Goal: Task Accomplishment & Management: Use online tool/utility

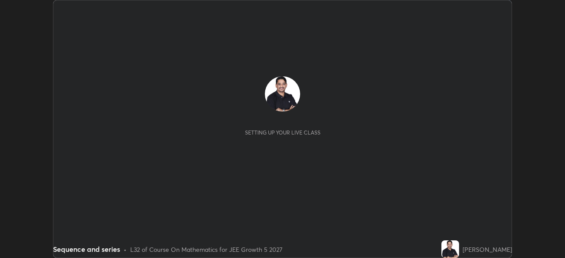
scroll to position [258, 564]
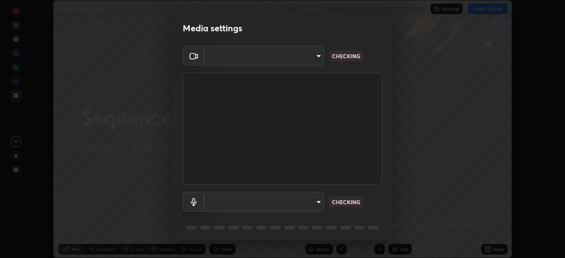
type input "91fc81280ff015045c4e3bf331395c12b8afa100e7c2b8bcdcc93ae085374a22"
click at [312, 201] on body "Erase all Sequence and series Recording WAS SCHEDULED TO START AT 6:15 PM Setti…" at bounding box center [282, 129] width 565 height 258
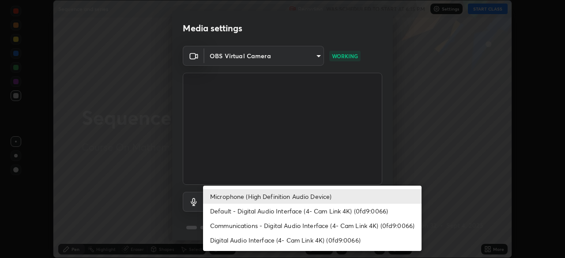
click at [252, 225] on li "Communications - Digital Audio Interface (4- Cam Link 4K) (0fd9:0066)" at bounding box center [312, 225] width 218 height 15
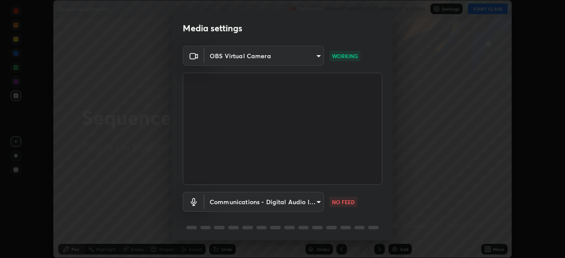
click at [319, 201] on body "Erase all Sequence and series Recording WAS SCHEDULED TO START AT 6:15 PM Setti…" at bounding box center [282, 129] width 565 height 258
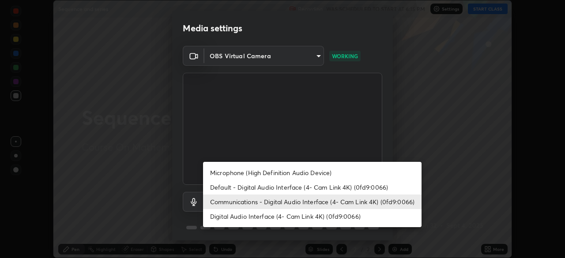
click at [249, 172] on li "Microphone (High Definition Audio Device)" at bounding box center [312, 172] width 218 height 15
type input "1760e94969d05d9e6a4a5f41d74c24fddd4f9200c4cb69cb8f0aec69e86784a2"
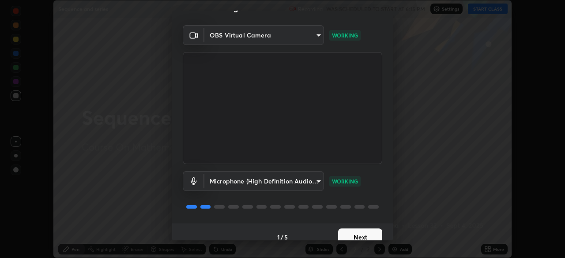
scroll to position [31, 0]
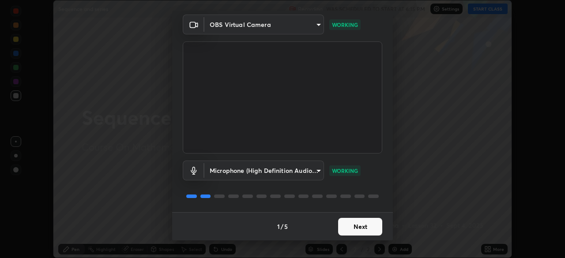
click at [366, 231] on button "Next" at bounding box center [360, 227] width 44 height 18
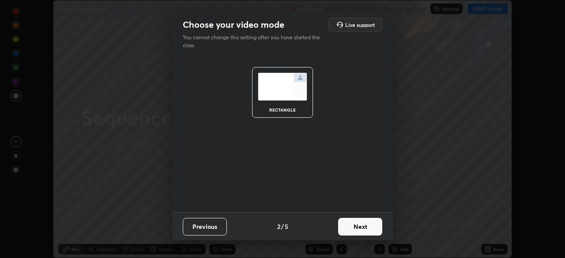
scroll to position [0, 0]
click at [365, 228] on button "Next" at bounding box center [360, 227] width 44 height 18
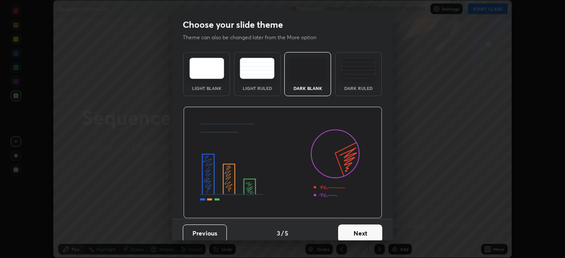
click at [366, 232] on button "Next" at bounding box center [360, 234] width 44 height 18
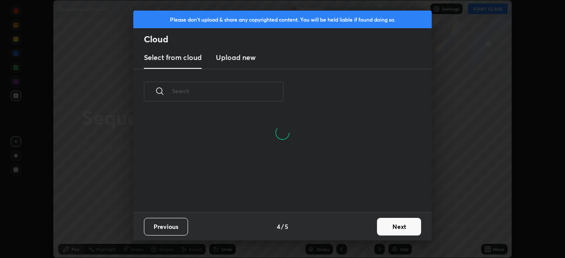
click at [383, 229] on button "Next" at bounding box center [399, 227] width 44 height 18
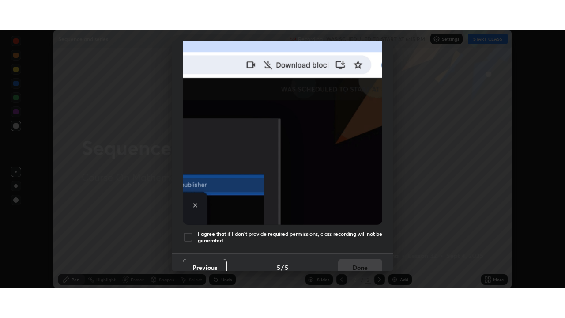
scroll to position [211, 0]
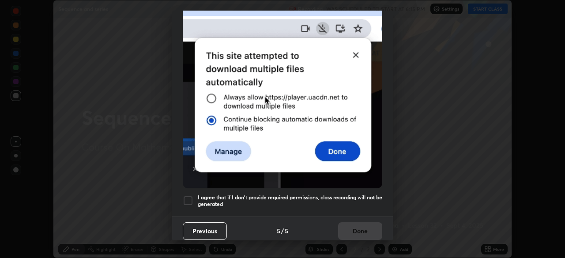
click at [191, 196] on div at bounding box center [188, 201] width 11 height 11
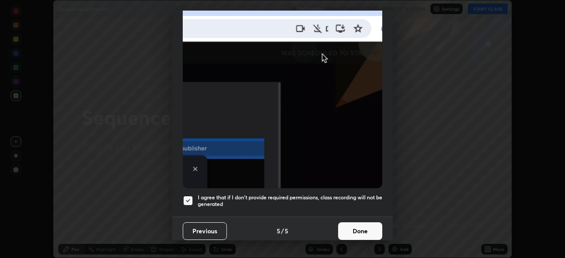
click at [353, 229] on button "Done" at bounding box center [360, 231] width 44 height 18
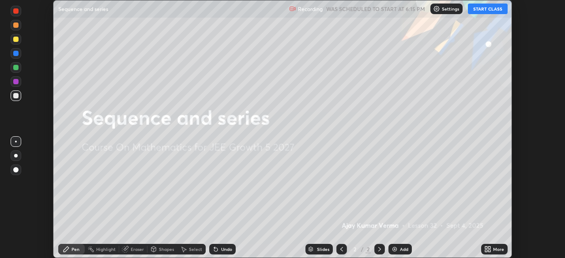
click at [488, 10] on button "START CLASS" at bounding box center [488, 9] width 40 height 11
click at [486, 247] on icon at bounding box center [486, 248] width 2 height 2
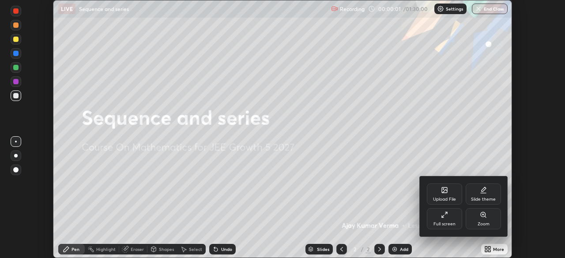
click at [452, 216] on div "Full screen" at bounding box center [444, 218] width 35 height 21
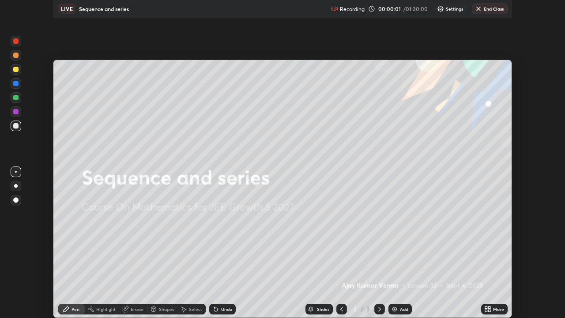
scroll to position [318, 565]
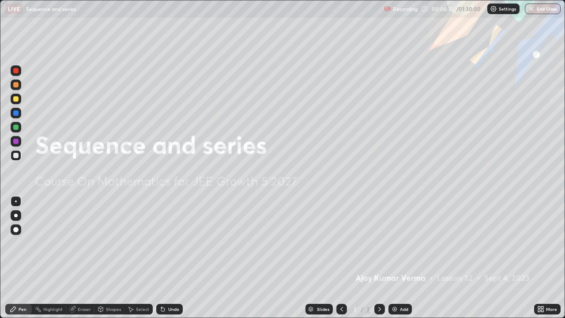
click at [392, 258] on div "Add" at bounding box center [399, 309] width 23 height 11
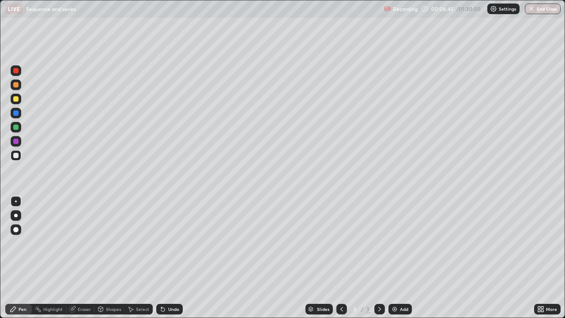
click at [15, 110] on div at bounding box center [15, 112] width 5 height 5
click at [13, 97] on div at bounding box center [15, 98] width 5 height 5
click at [17, 99] on div at bounding box center [15, 98] width 5 height 5
click at [18, 97] on div at bounding box center [15, 98] width 5 height 5
click at [19, 96] on div at bounding box center [16, 99] width 11 height 11
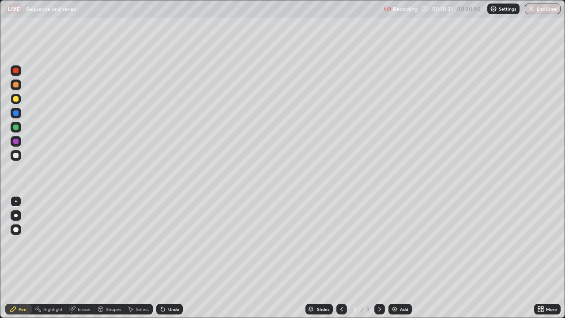
click at [18, 155] on div at bounding box center [15, 155] width 5 height 5
click at [16, 99] on div at bounding box center [15, 98] width 5 height 5
click at [15, 157] on div at bounding box center [15, 155] width 5 height 5
click at [394, 258] on div "Add" at bounding box center [399, 309] width 23 height 11
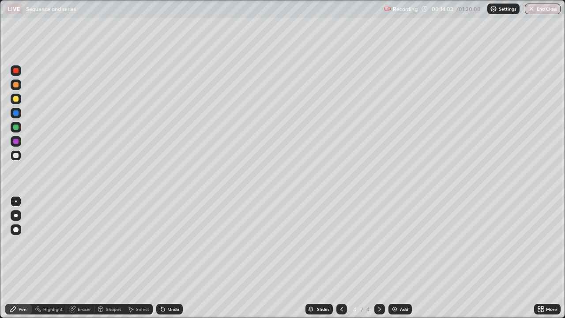
click at [17, 98] on div at bounding box center [15, 98] width 5 height 5
click at [18, 155] on div at bounding box center [15, 155] width 5 height 5
click at [15, 143] on div at bounding box center [15, 141] width 5 height 5
click at [20, 115] on div at bounding box center [16, 113] width 11 height 11
click at [19, 155] on div at bounding box center [16, 155] width 11 height 11
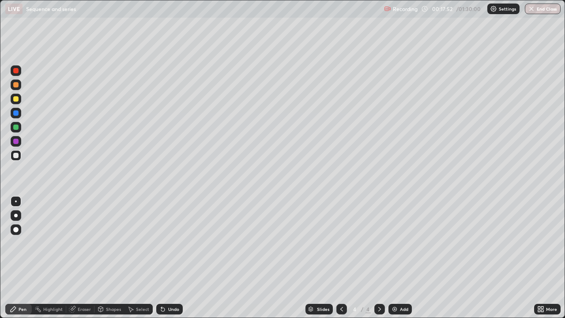
click at [85, 258] on div "Eraser" at bounding box center [84, 309] width 13 height 4
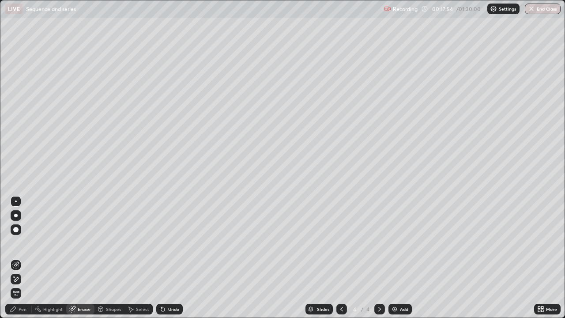
click at [28, 258] on div "Pen" at bounding box center [18, 309] width 26 height 11
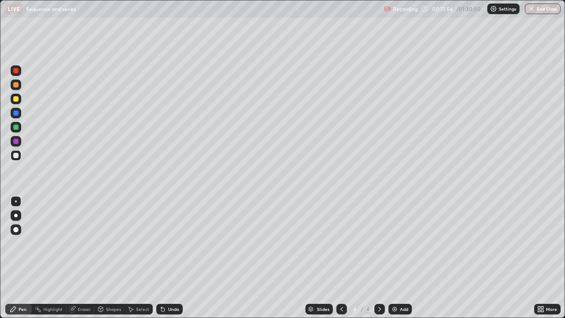
click at [18, 115] on div at bounding box center [16, 113] width 11 height 11
click at [90, 258] on div "Eraser" at bounding box center [84, 309] width 13 height 4
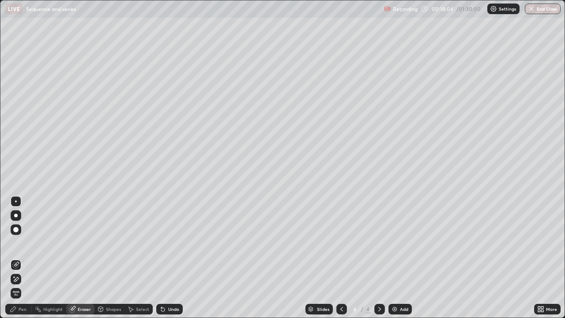
click at [31, 258] on div "Pen" at bounding box center [18, 309] width 26 height 11
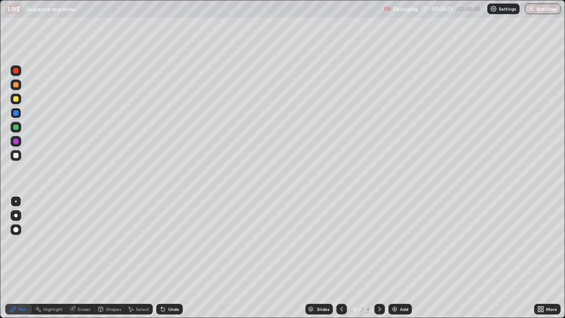
click at [392, 258] on img at bounding box center [394, 308] width 7 height 7
click at [16, 86] on div at bounding box center [15, 84] width 5 height 5
click at [398, 258] on div "Add" at bounding box center [399, 309] width 23 height 11
click at [16, 97] on div at bounding box center [15, 98] width 5 height 5
click at [16, 155] on div at bounding box center [15, 155] width 5 height 5
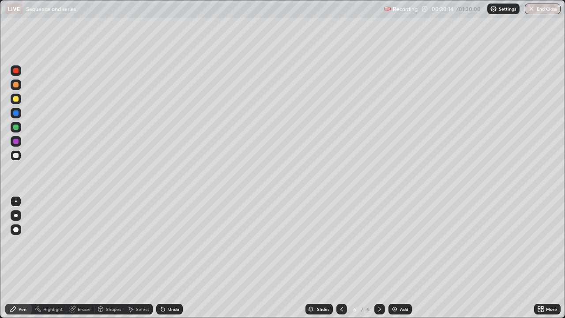
click at [80, 258] on div "Eraser" at bounding box center [84, 309] width 13 height 4
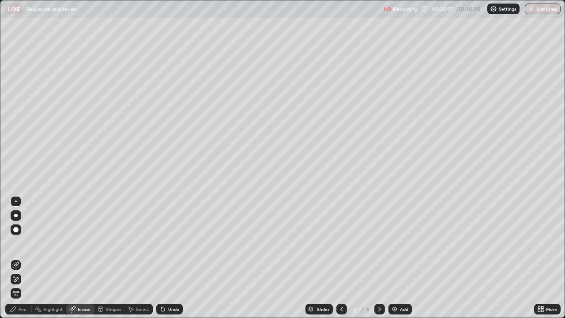
click at [19, 258] on div "Pen" at bounding box center [18, 309] width 26 height 11
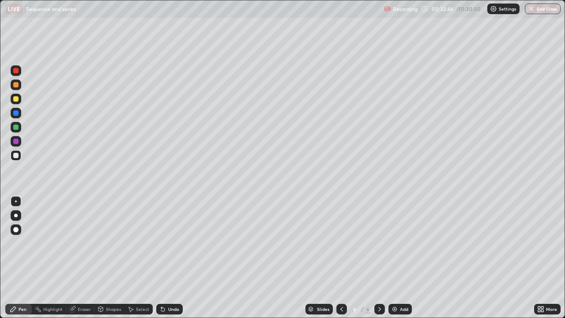
click at [377, 258] on div at bounding box center [379, 309] width 11 height 11
click at [394, 258] on div "Add" at bounding box center [399, 309] width 23 height 11
click at [16, 102] on div at bounding box center [16, 99] width 11 height 11
click at [19, 155] on div at bounding box center [16, 155] width 11 height 11
click at [16, 127] on div at bounding box center [15, 126] width 5 height 5
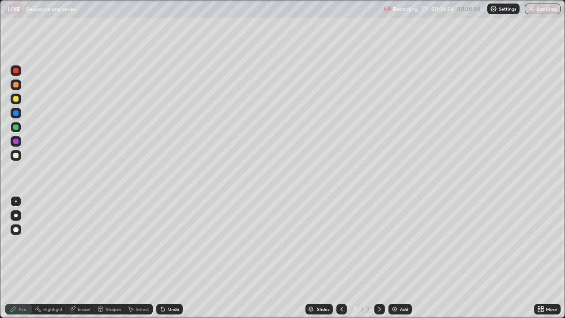
click at [18, 152] on div at bounding box center [16, 155] width 11 height 11
click at [15, 111] on div at bounding box center [15, 112] width 5 height 5
click at [16, 85] on div at bounding box center [15, 84] width 5 height 5
click at [17, 126] on div at bounding box center [15, 126] width 5 height 5
click at [17, 114] on div at bounding box center [15, 112] width 5 height 5
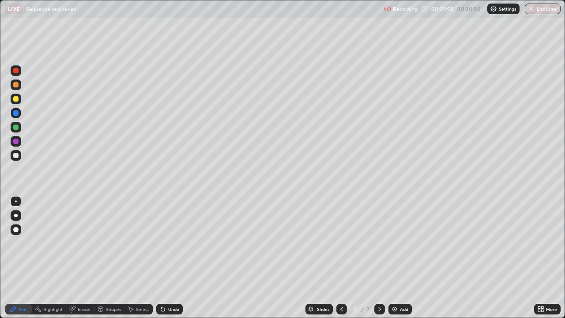
click at [392, 258] on div "Add" at bounding box center [399, 309] width 23 height 11
click at [17, 99] on div at bounding box center [15, 98] width 5 height 5
click at [16, 140] on div at bounding box center [15, 141] width 5 height 5
click at [18, 157] on div at bounding box center [16, 155] width 11 height 11
click at [392, 258] on img at bounding box center [394, 308] width 7 height 7
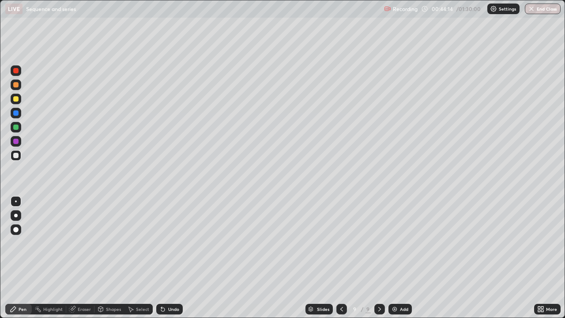
click at [15, 100] on div at bounding box center [15, 98] width 5 height 5
click at [13, 124] on div at bounding box center [16, 127] width 11 height 11
click at [20, 155] on div at bounding box center [16, 155] width 11 height 11
click at [22, 153] on div at bounding box center [16, 155] width 14 height 14
click at [16, 112] on div at bounding box center [15, 112] width 5 height 5
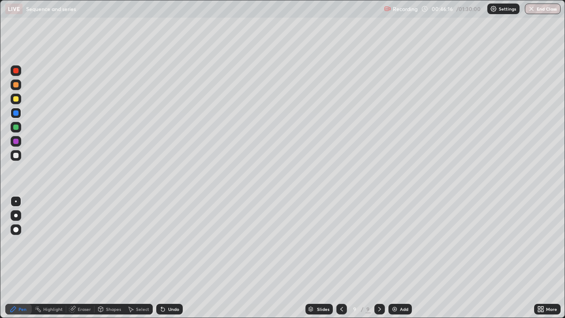
click at [15, 140] on div at bounding box center [15, 141] width 5 height 5
click at [81, 258] on div "Eraser" at bounding box center [84, 309] width 13 height 4
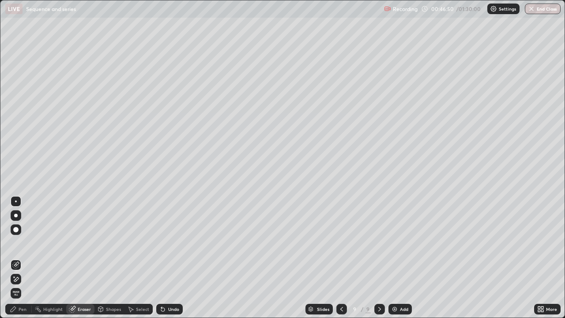
click at [23, 258] on div "Pen" at bounding box center [23, 309] width 8 height 4
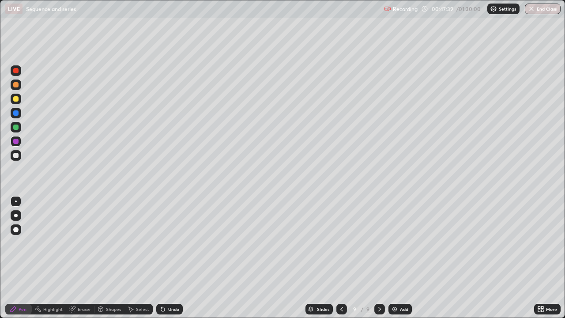
click at [15, 128] on div at bounding box center [15, 126] width 5 height 5
click at [17, 156] on div at bounding box center [15, 155] width 5 height 5
click at [393, 258] on img at bounding box center [394, 308] width 7 height 7
click at [19, 85] on div at bounding box center [16, 84] width 11 height 11
click at [18, 98] on div at bounding box center [15, 98] width 5 height 5
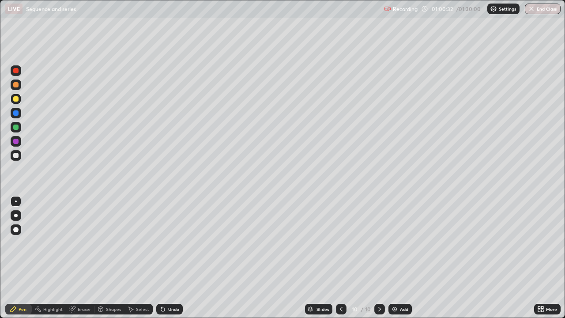
click at [18, 127] on div at bounding box center [15, 126] width 5 height 5
click at [16, 154] on div at bounding box center [15, 155] width 5 height 5
click at [397, 258] on img at bounding box center [394, 308] width 7 height 7
click at [18, 98] on div at bounding box center [15, 98] width 5 height 5
click at [14, 130] on div at bounding box center [16, 127] width 11 height 11
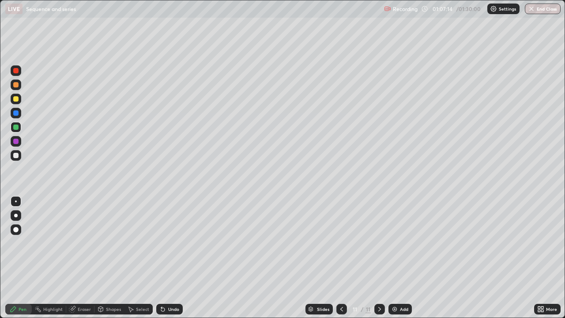
click at [16, 155] on div at bounding box center [15, 155] width 5 height 5
click at [16, 141] on div at bounding box center [15, 141] width 5 height 5
click at [391, 258] on img at bounding box center [394, 308] width 7 height 7
click at [16, 85] on div at bounding box center [15, 84] width 5 height 5
click at [15, 112] on div at bounding box center [15, 112] width 5 height 5
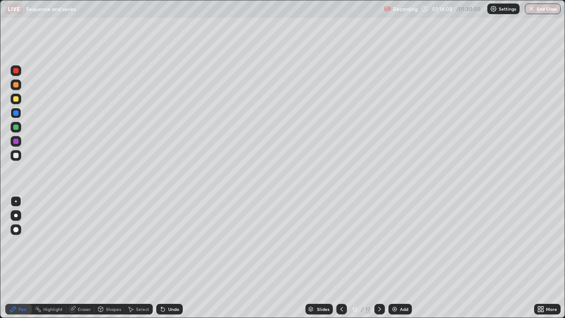
click at [14, 127] on div at bounding box center [15, 126] width 5 height 5
click at [82, 258] on div "Eraser" at bounding box center [84, 309] width 13 height 4
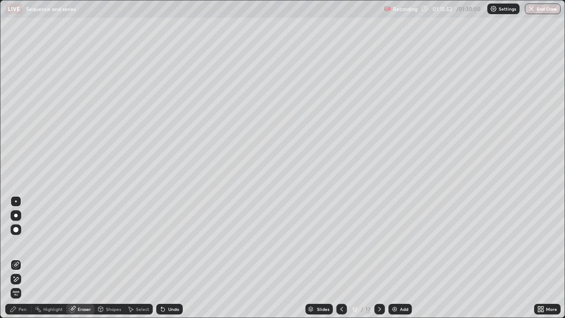
click at [25, 258] on div "Pen" at bounding box center [18, 309] width 26 height 11
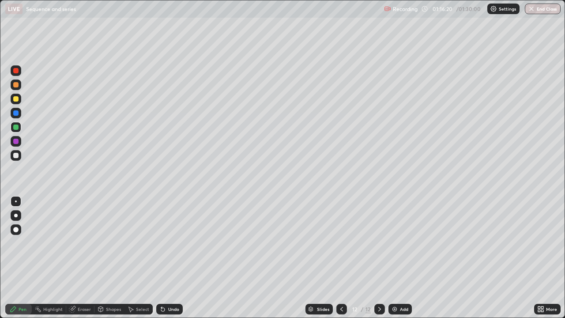
click at [395, 258] on img at bounding box center [394, 308] width 7 height 7
click at [19, 98] on div at bounding box center [16, 99] width 11 height 11
click at [339, 258] on div at bounding box center [341, 309] width 11 height 18
click at [342, 258] on div at bounding box center [341, 309] width 11 height 18
click at [341, 258] on icon at bounding box center [341, 308] width 7 height 7
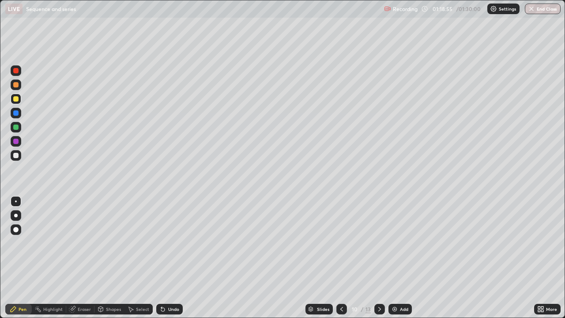
click at [342, 258] on icon at bounding box center [341, 308] width 7 height 7
click at [341, 258] on div at bounding box center [341, 309] width 11 height 18
click at [341, 258] on div at bounding box center [341, 309] width 11 height 11
click at [342, 258] on div at bounding box center [341, 309] width 11 height 18
click at [380, 258] on icon at bounding box center [379, 308] width 7 height 7
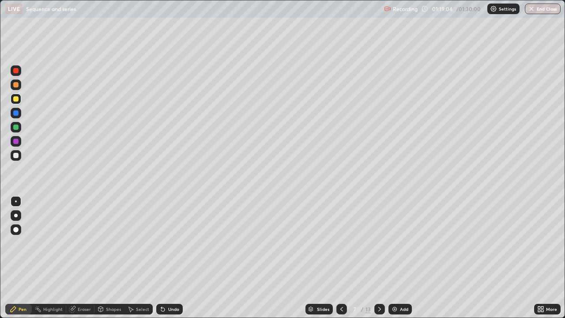
click at [381, 258] on div at bounding box center [379, 309] width 11 height 18
click at [380, 258] on div at bounding box center [379, 309] width 11 height 11
click at [381, 258] on div at bounding box center [379, 309] width 11 height 11
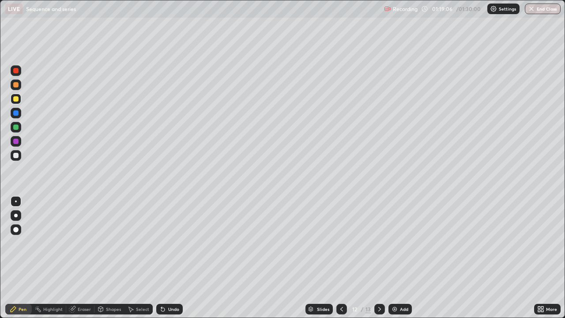
click at [379, 258] on div at bounding box center [379, 309] width 11 height 18
click at [19, 127] on div at bounding box center [16, 127] width 11 height 11
click at [16, 155] on div at bounding box center [15, 155] width 5 height 5
click at [544, 9] on button "End Class" at bounding box center [543, 9] width 36 height 11
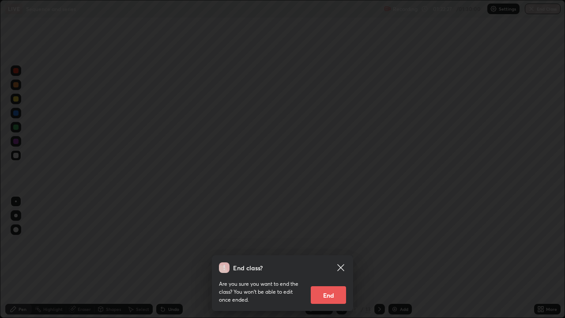
click at [335, 258] on button "End" at bounding box center [328, 295] width 35 height 18
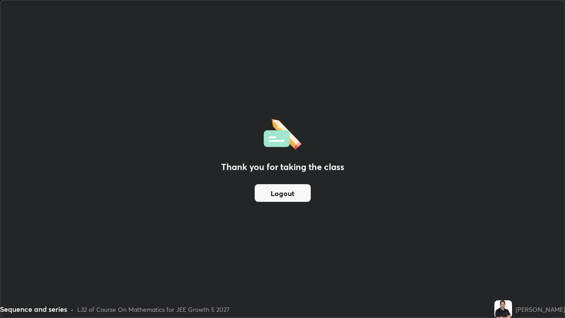
click at [283, 188] on button "Logout" at bounding box center [283, 193] width 56 height 18
